Goal: Task Accomplishment & Management: Manage account settings

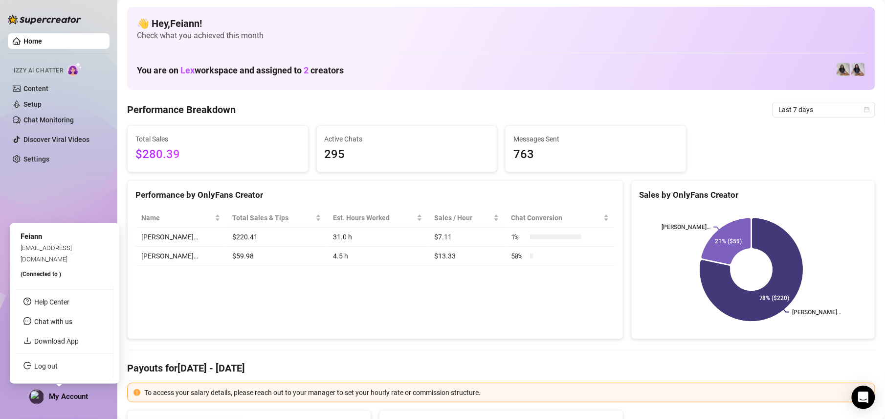
click at [53, 400] on div "My Account" at bounding box center [58, 396] width 59 height 15
click at [53, 362] on link "Log out" at bounding box center [45, 366] width 23 height 8
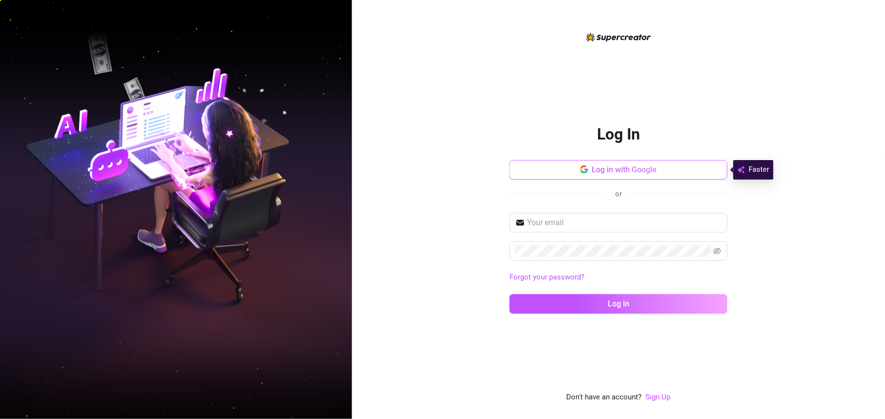
click at [604, 173] on span "Log in with Google" at bounding box center [624, 169] width 65 height 9
